Goal: Information Seeking & Learning: Find specific fact

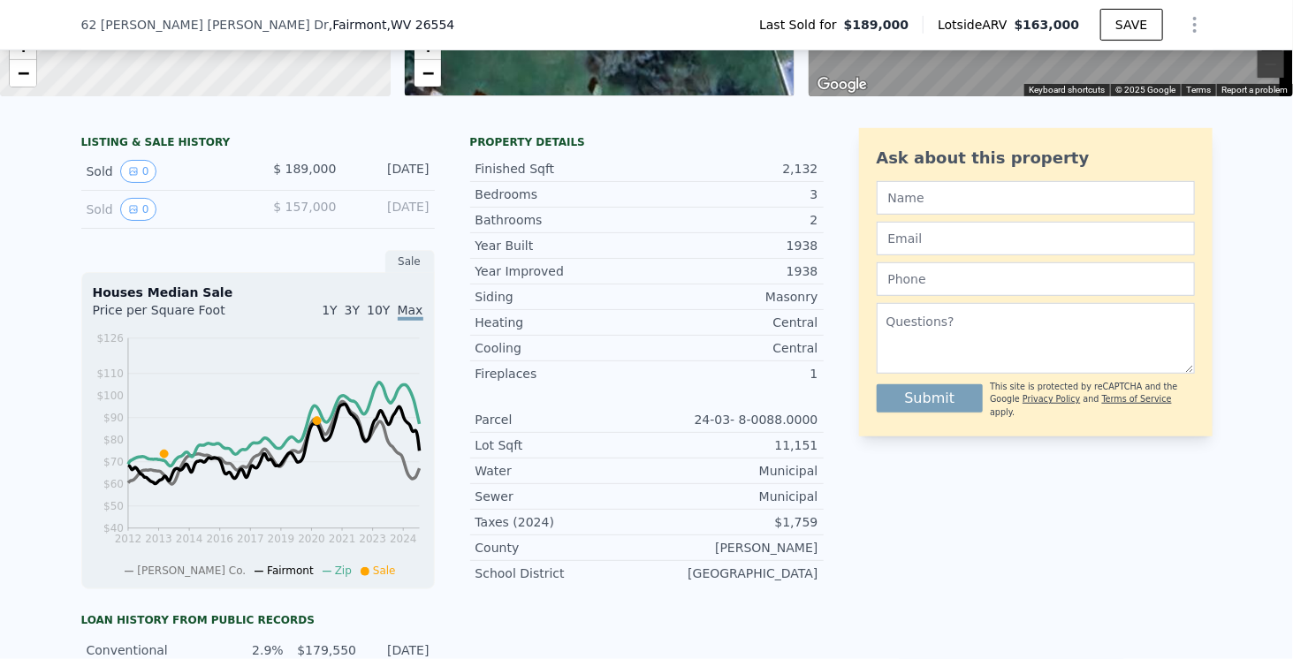
scroll to position [6, 0]
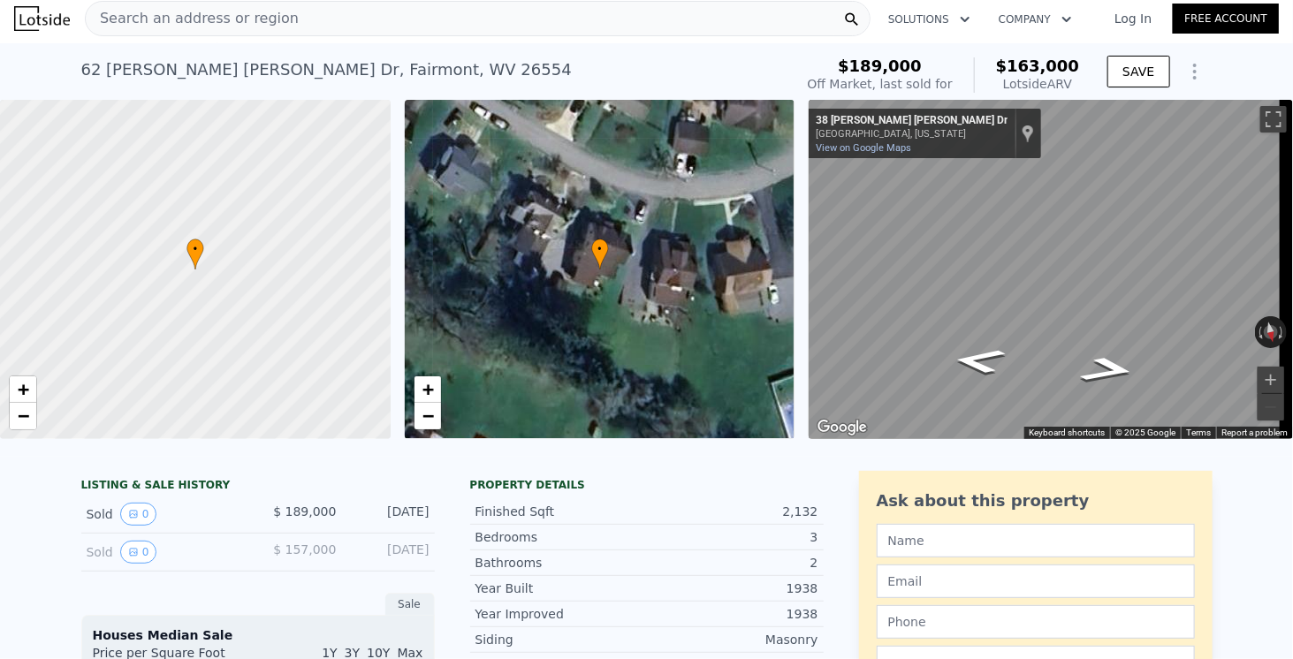
click at [588, 301] on div "• + −" at bounding box center [600, 269] width 391 height 339
click at [1188, 74] on icon "Show Options" at bounding box center [1194, 71] width 21 height 21
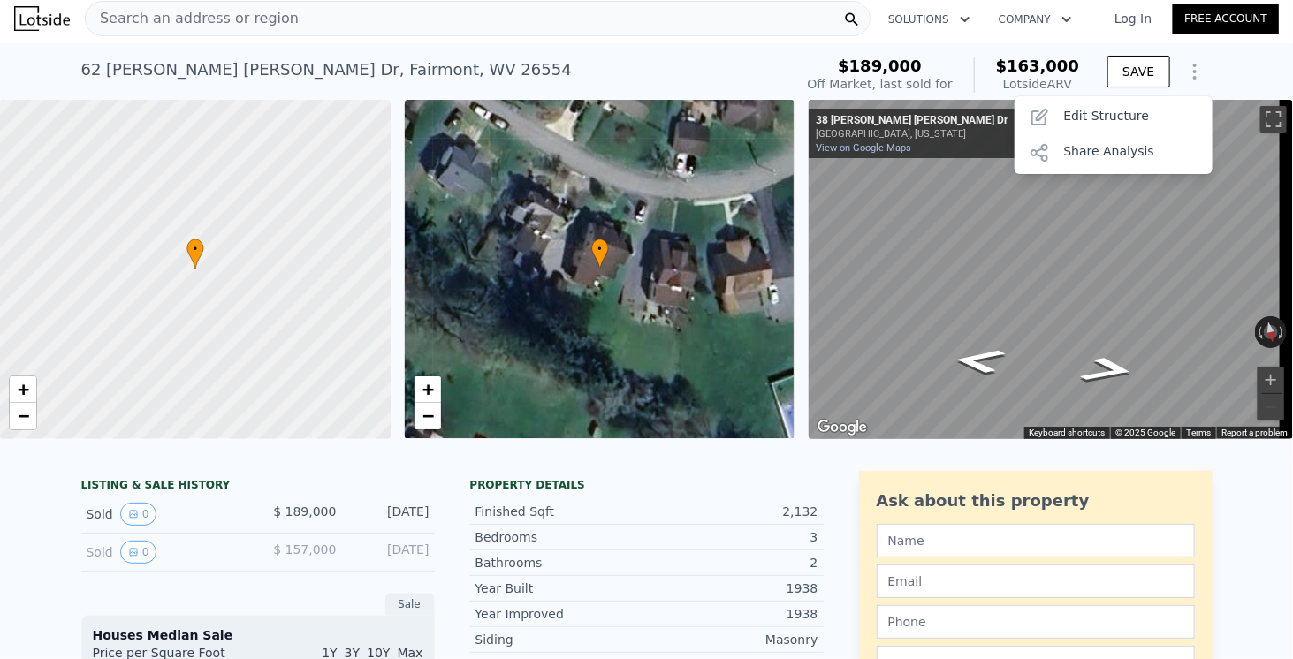
click at [1188, 74] on icon "Show Options" at bounding box center [1194, 71] width 21 height 21
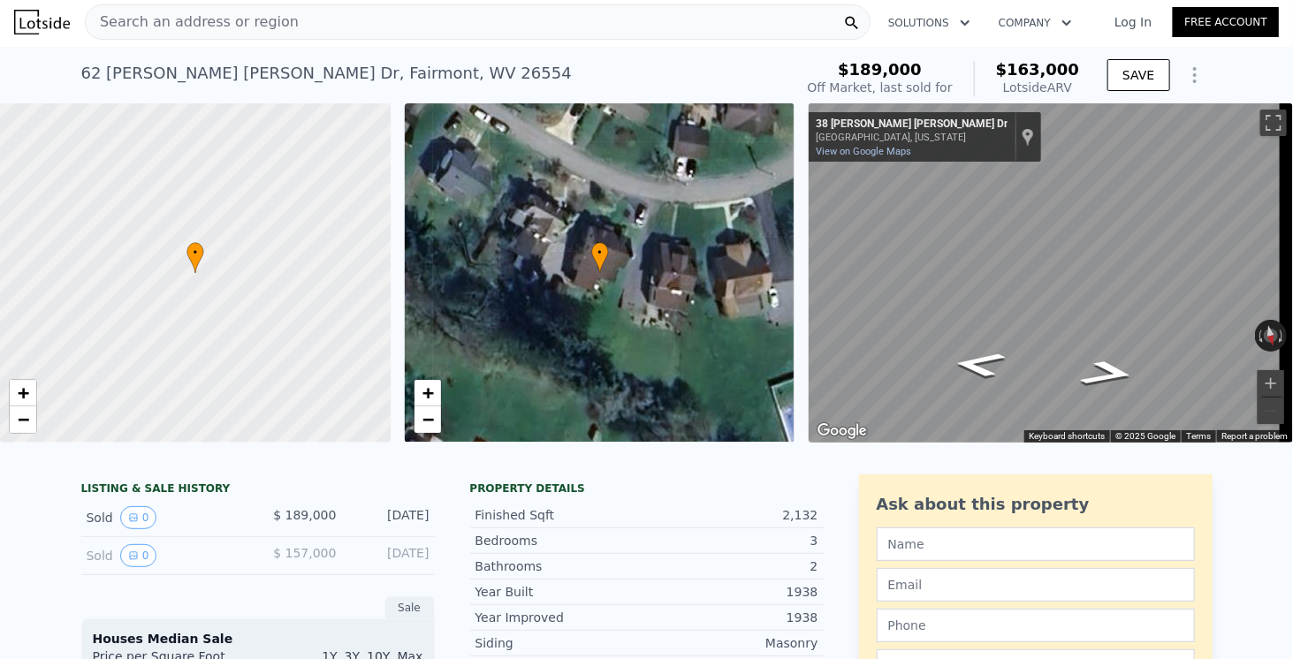
scroll to position [0, 0]
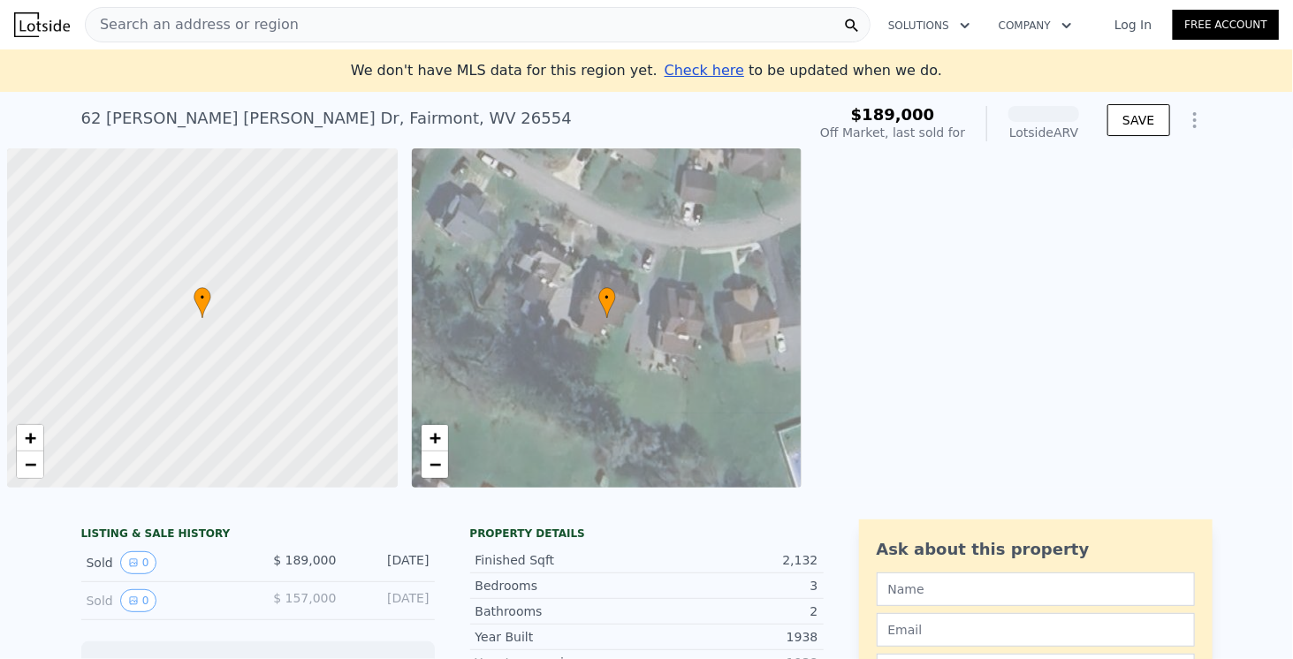
scroll to position [0, 7]
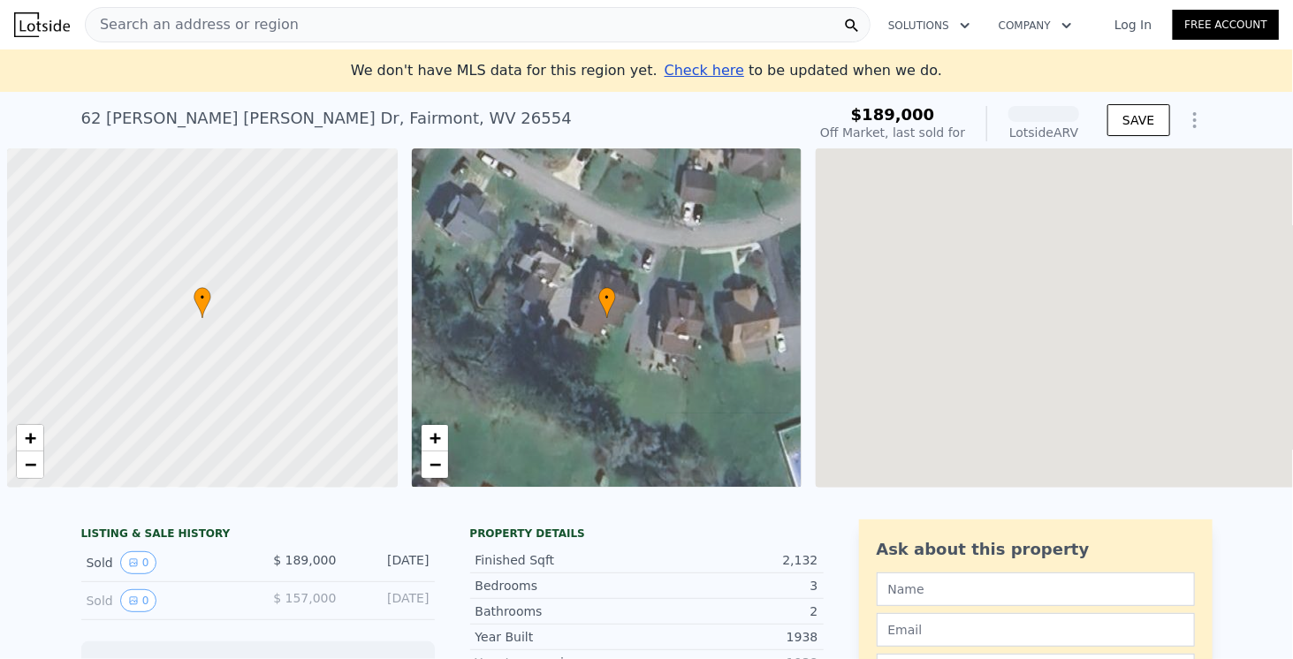
scroll to position [0, 7]
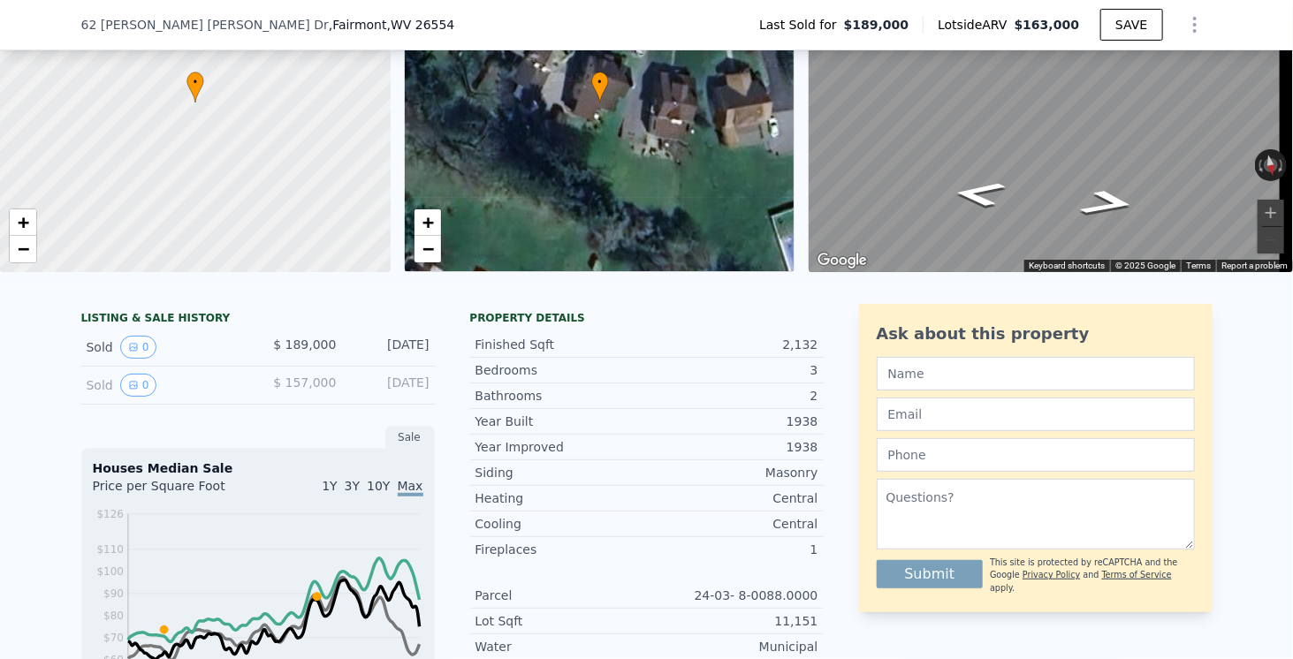
scroll to position [170, 0]
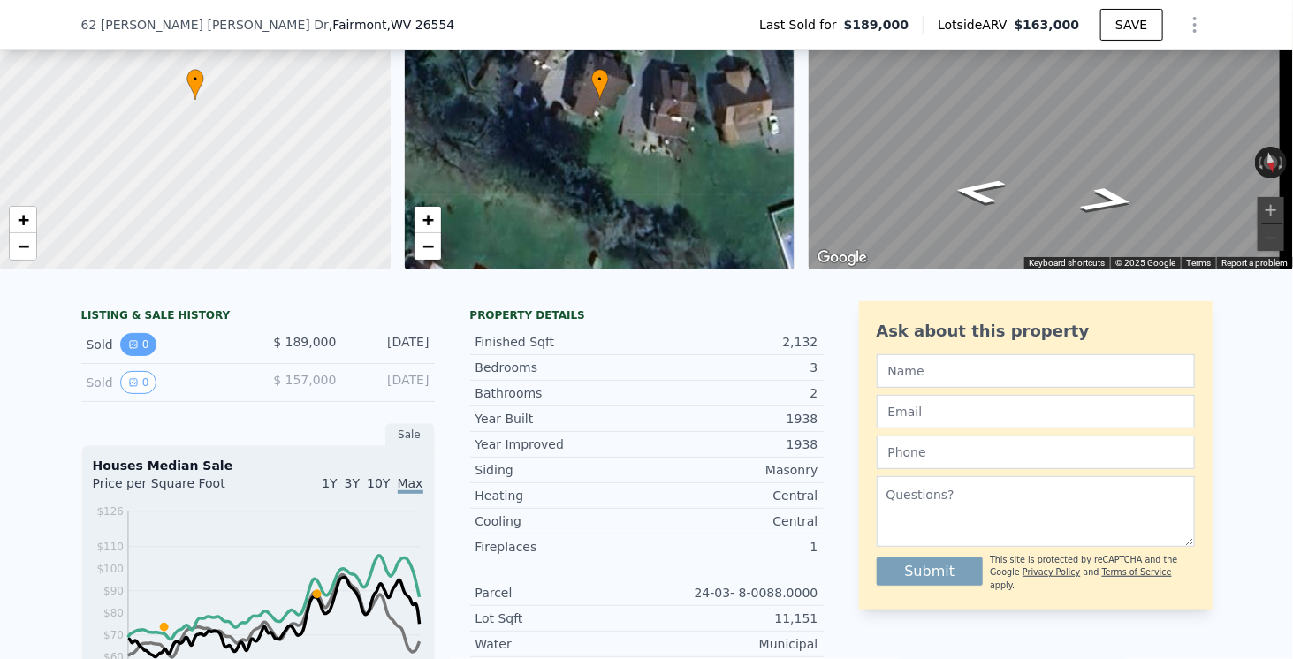
click at [131, 356] on button "0" at bounding box center [138, 344] width 37 height 23
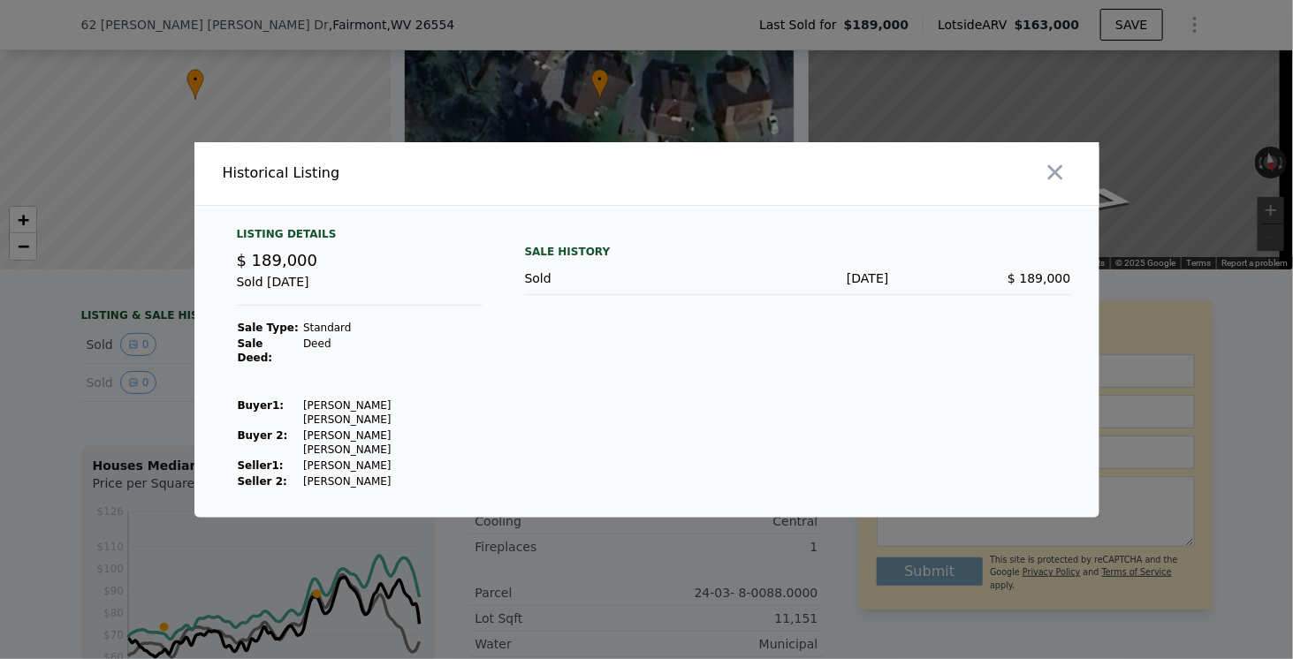
click at [107, 354] on div at bounding box center [646, 329] width 1293 height 659
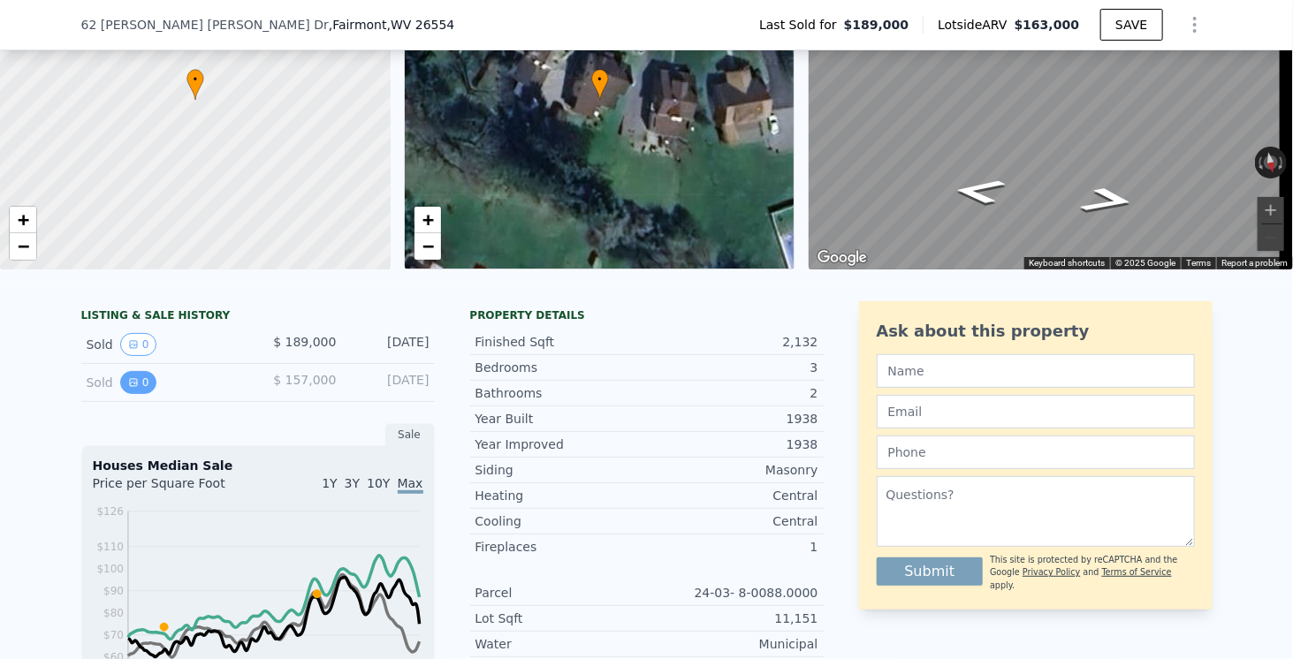
click at [128, 388] on icon "View historical data" at bounding box center [133, 382] width 11 height 11
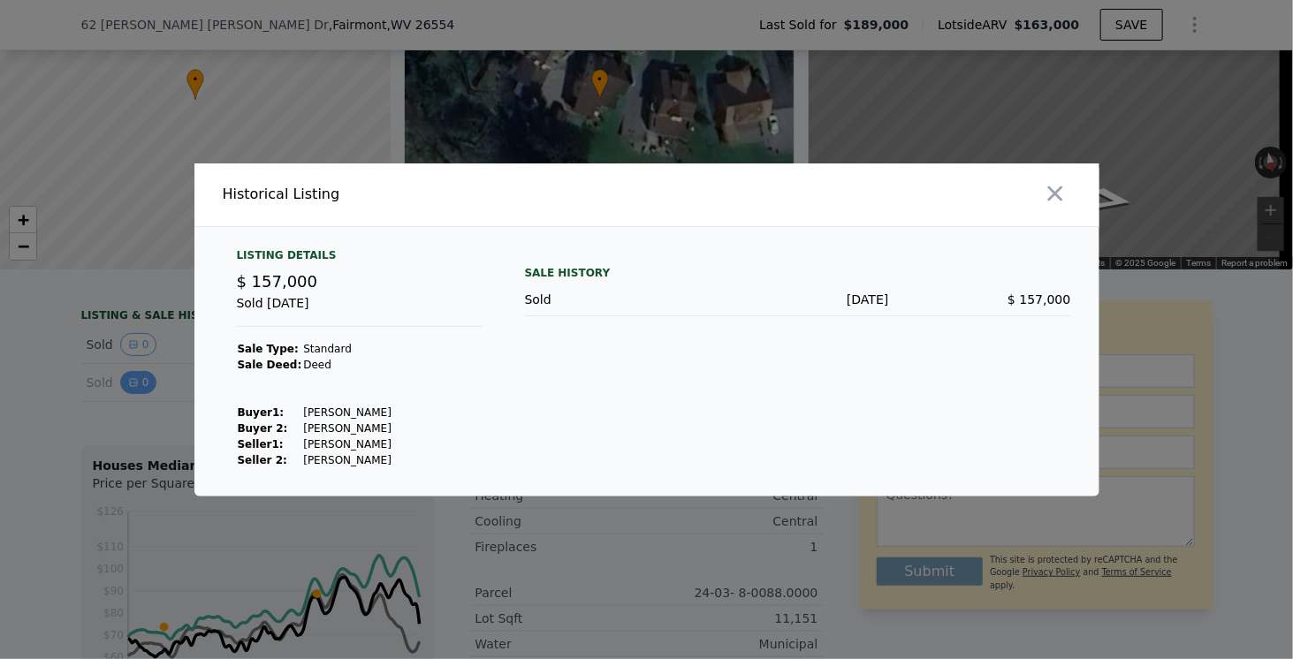
click at [127, 398] on div at bounding box center [646, 329] width 1293 height 659
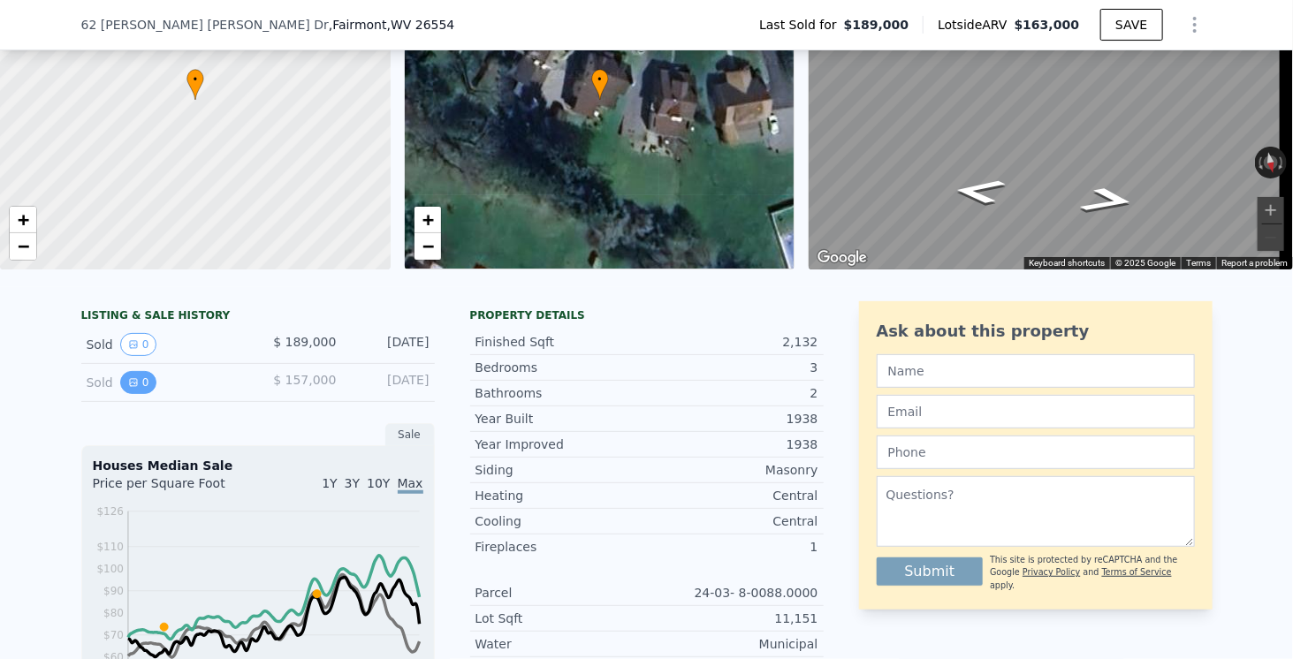
click at [128, 388] on icon "View historical data" at bounding box center [133, 382] width 11 height 11
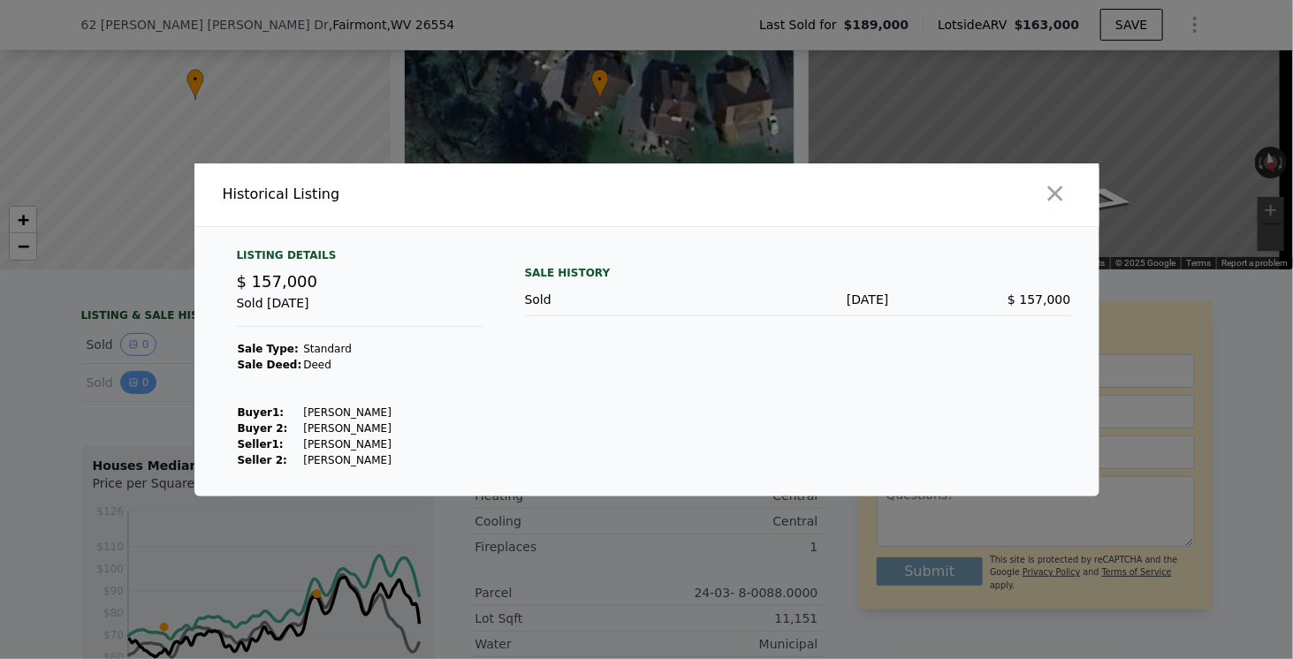
click at [127, 398] on div at bounding box center [646, 329] width 1293 height 659
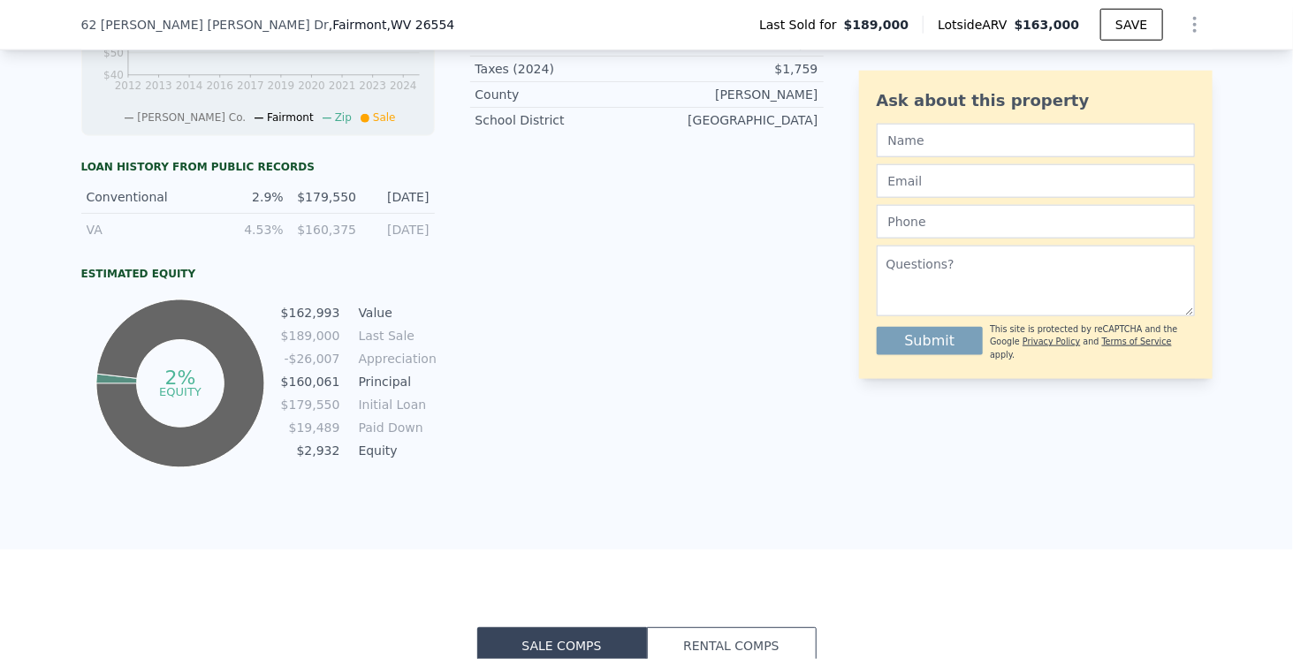
scroll to position [788, 0]
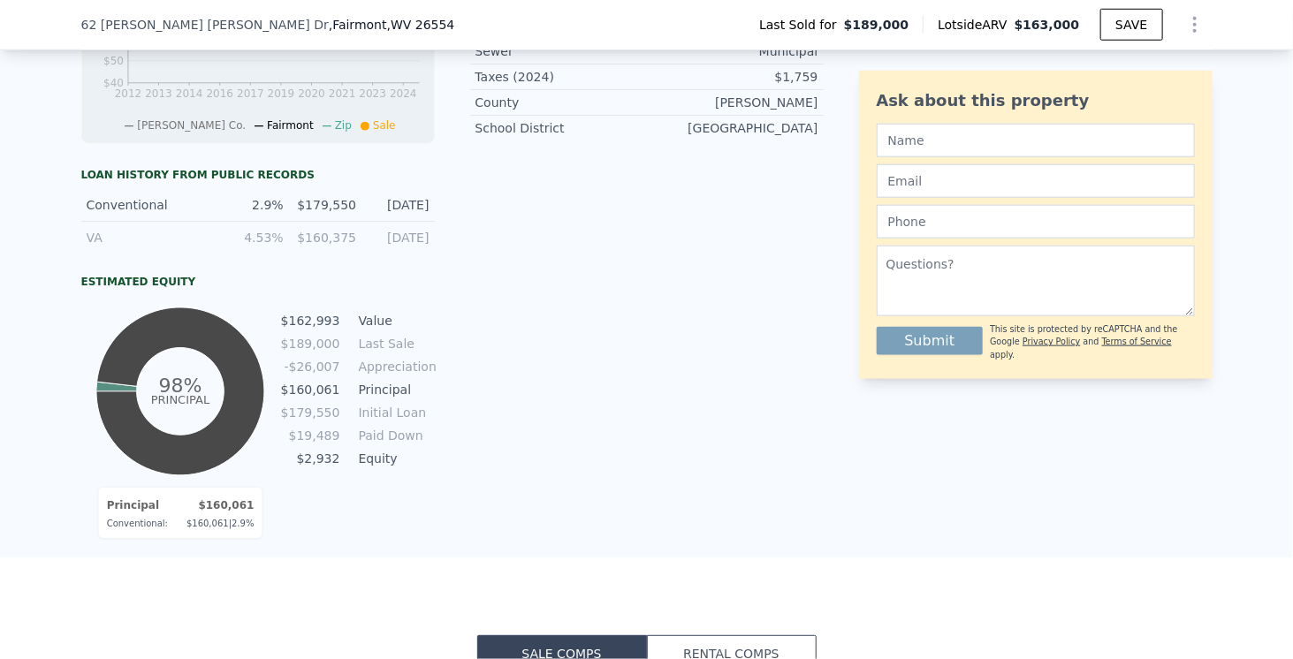
click at [147, 34] on div "62 Jo Harry Dr , Fairmont , WV 26554 Last Sold for $189,000 Lotside ARV $163,00…" at bounding box center [646, 24] width 1131 height 49
click at [147, 33] on div "62 Jo Harry Dr , Fairmont , WV 26554 Last Sold for $189,000 Lotside ARV $163,00…" at bounding box center [646, 24] width 1131 height 49
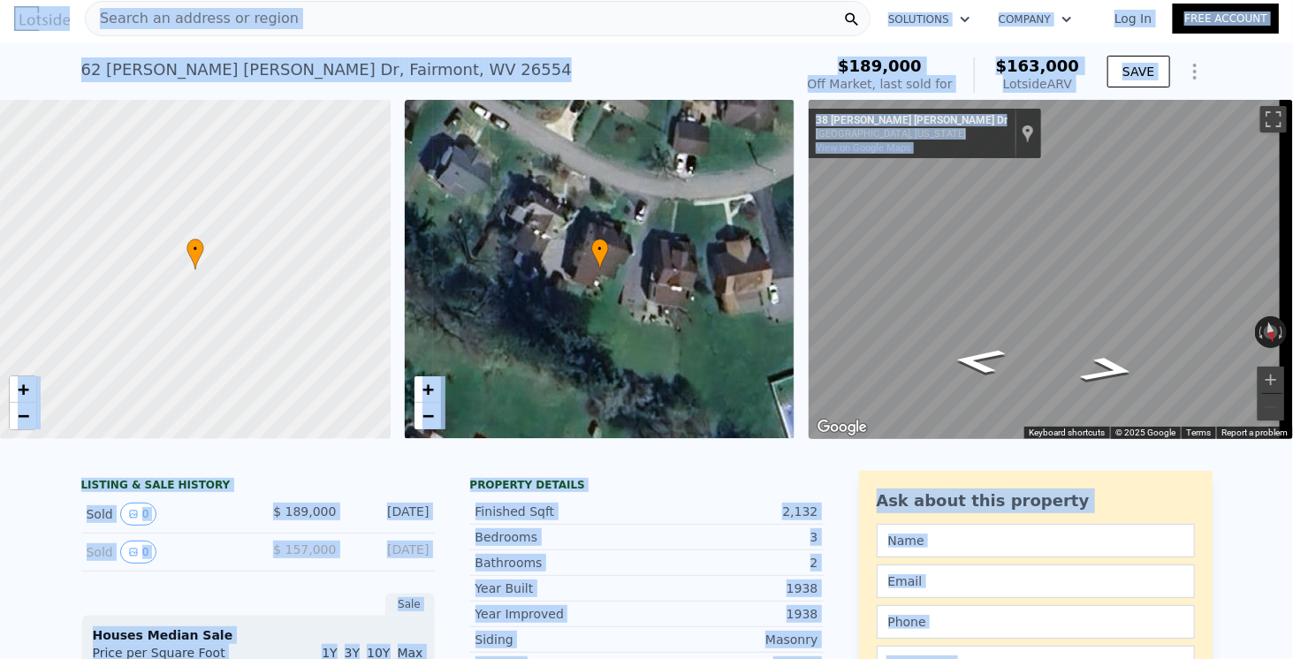
scroll to position [0, 0]
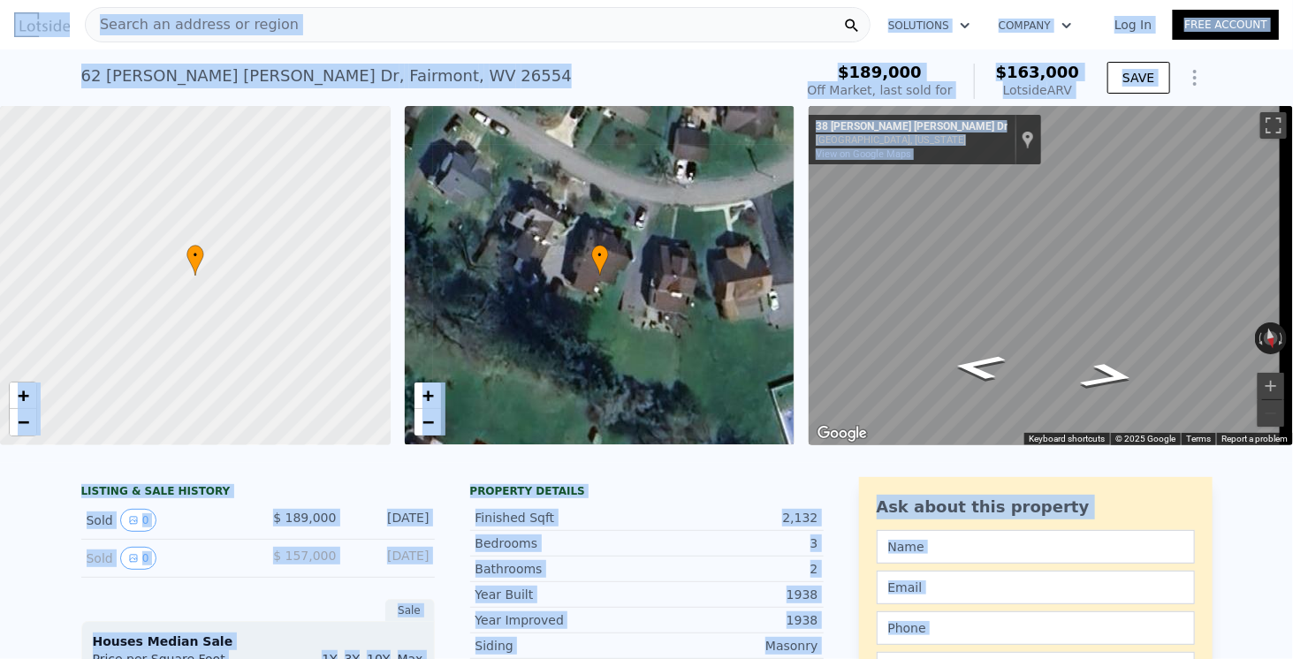
click at [384, 19] on div "Search an address or region" at bounding box center [477, 24] width 785 height 35
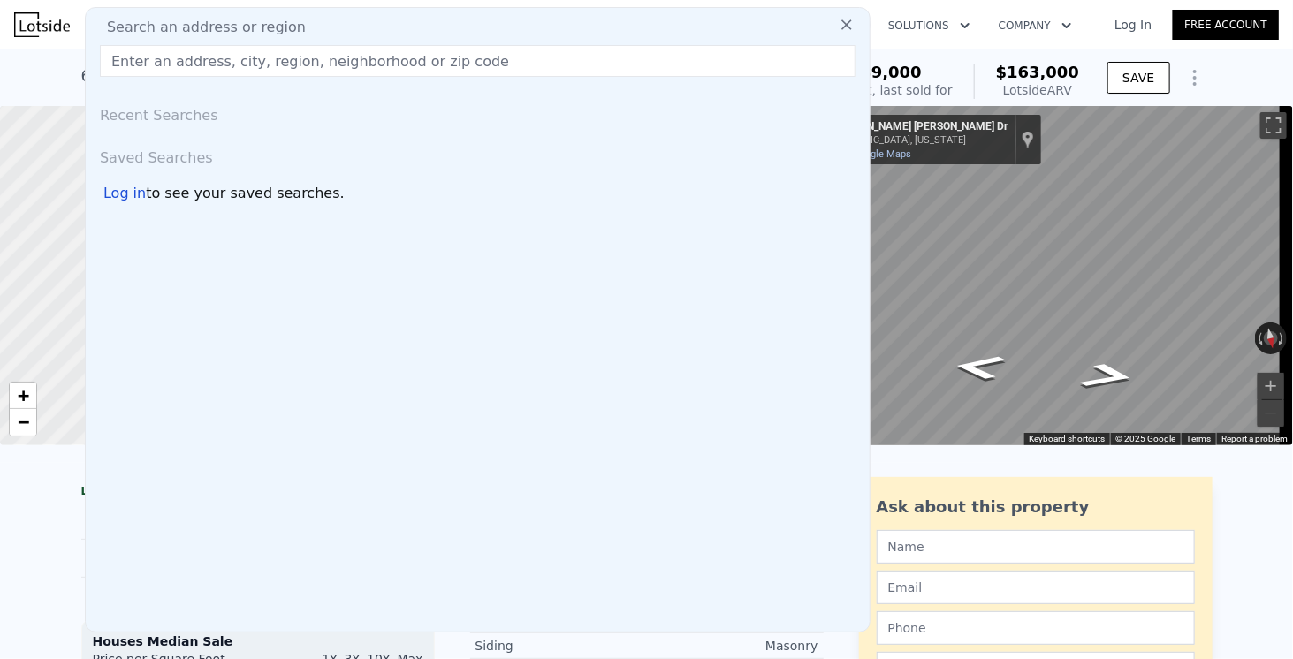
click at [361, 36] on div "Search an address or region" at bounding box center [478, 27] width 770 height 21
click at [293, 57] on input "text" at bounding box center [477, 61] width 755 height 32
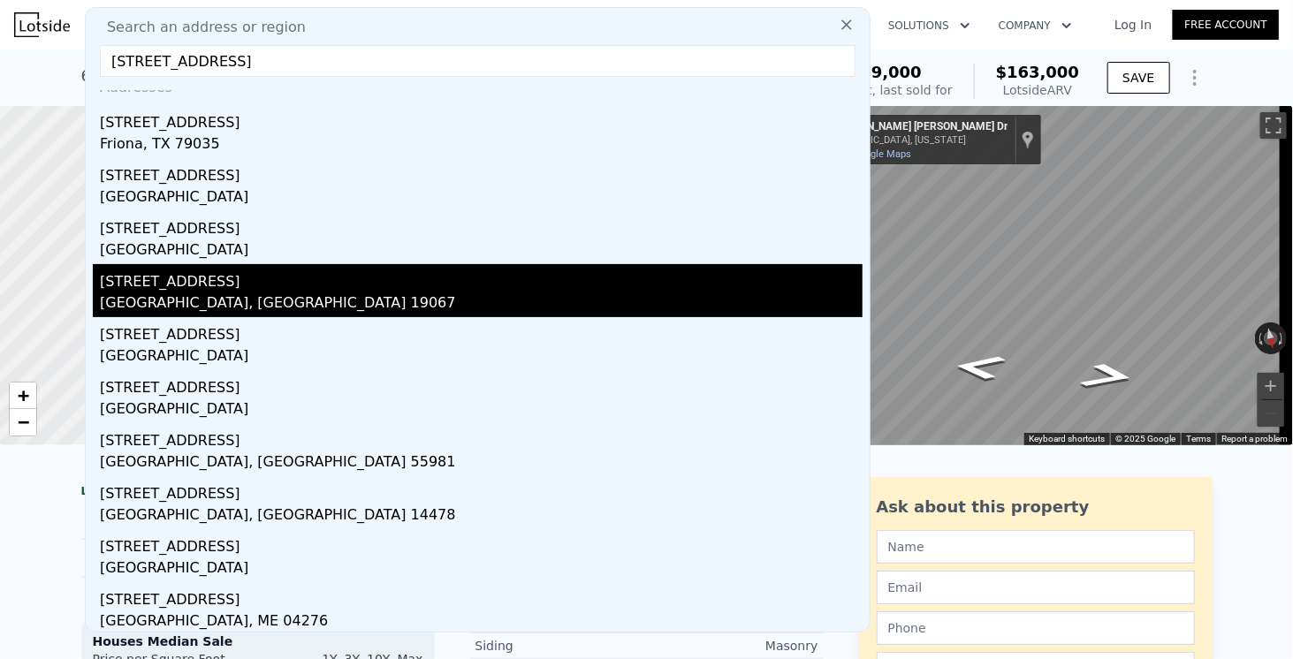
scroll to position [31, 0]
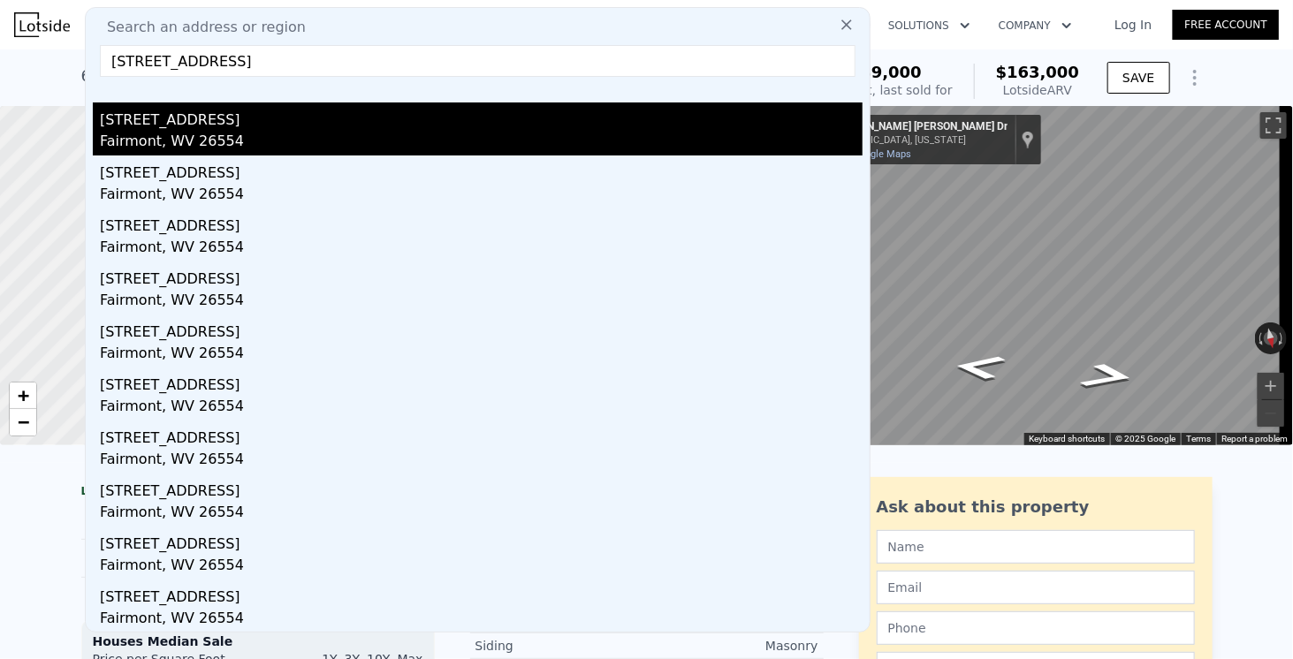
type input "610 prospect ave fairmont"
click at [167, 105] on div "610 Prospect Ave" at bounding box center [481, 116] width 763 height 28
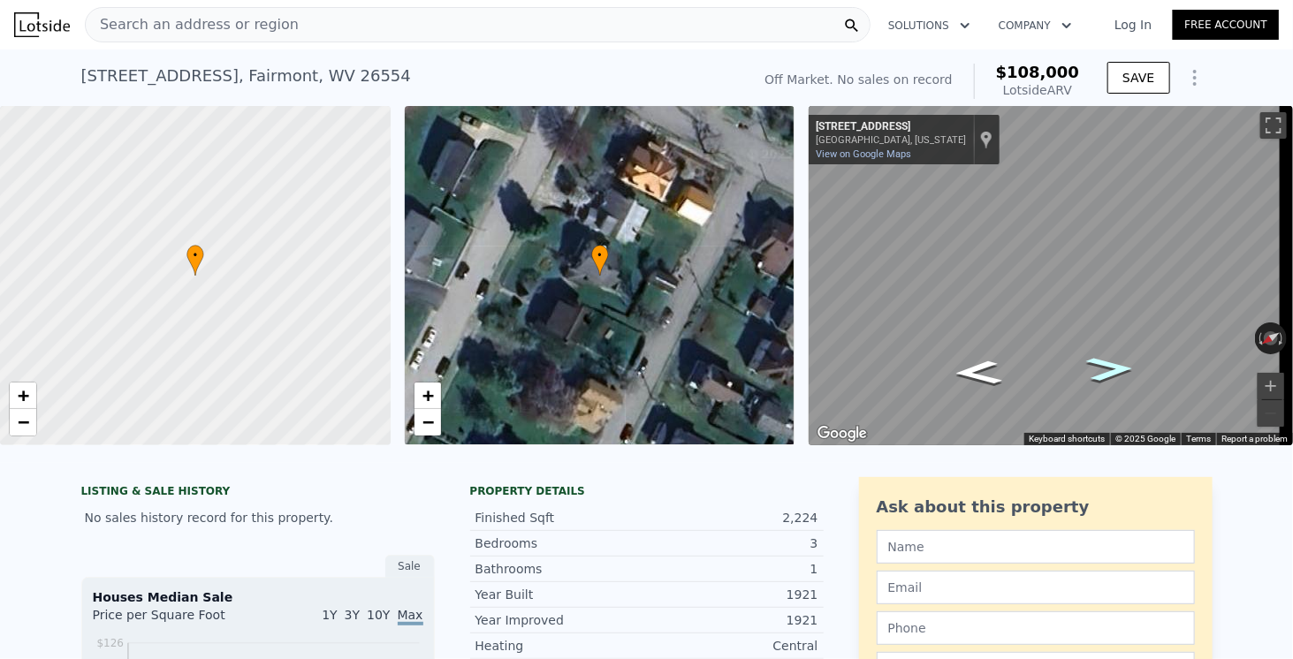
click at [1118, 376] on icon "Go Southwest, Prospect Ave" at bounding box center [1110, 369] width 88 height 35
click at [844, 153] on link "View on Google Maps" at bounding box center [863, 153] width 95 height 11
